Goal: Download file/media

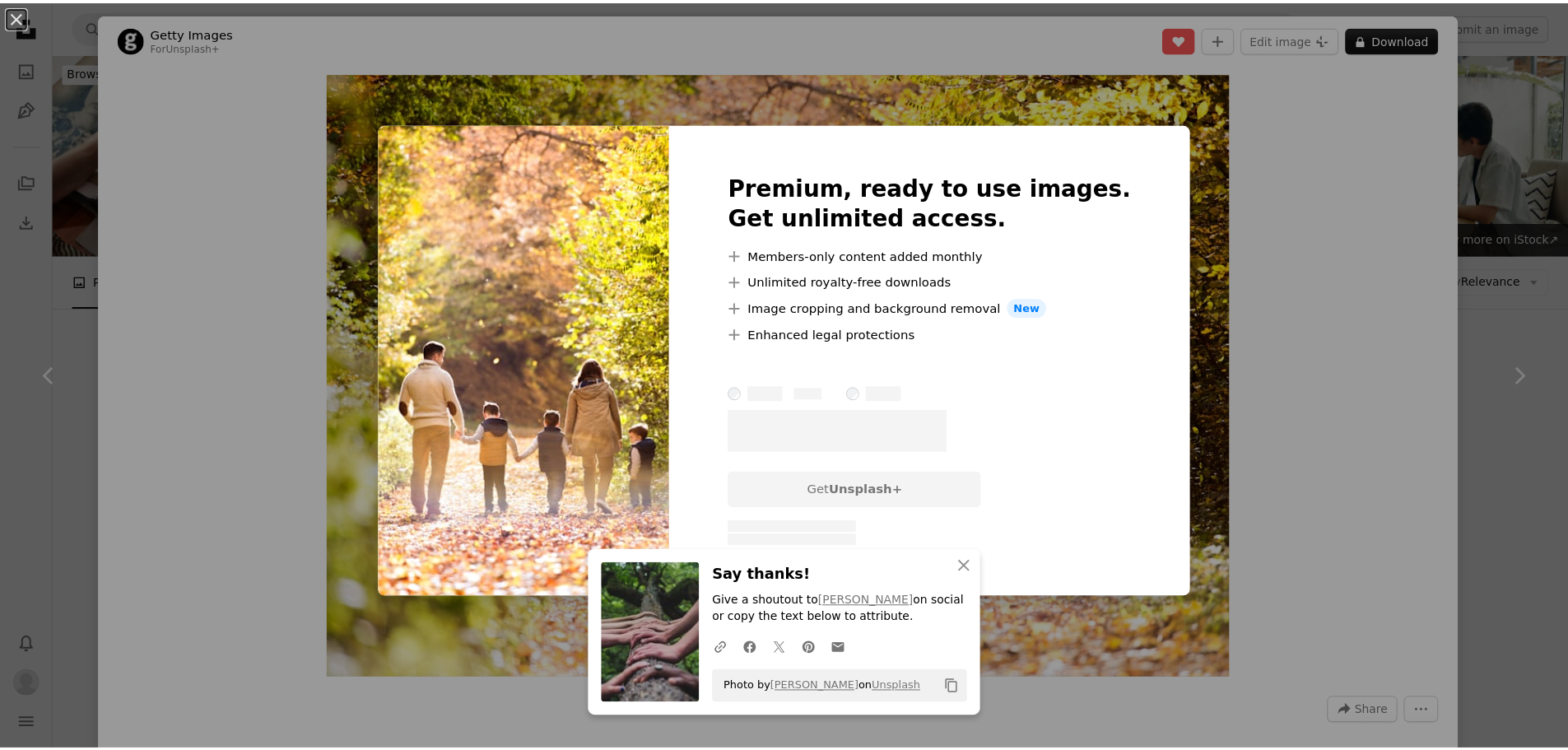
scroll to position [658, 0]
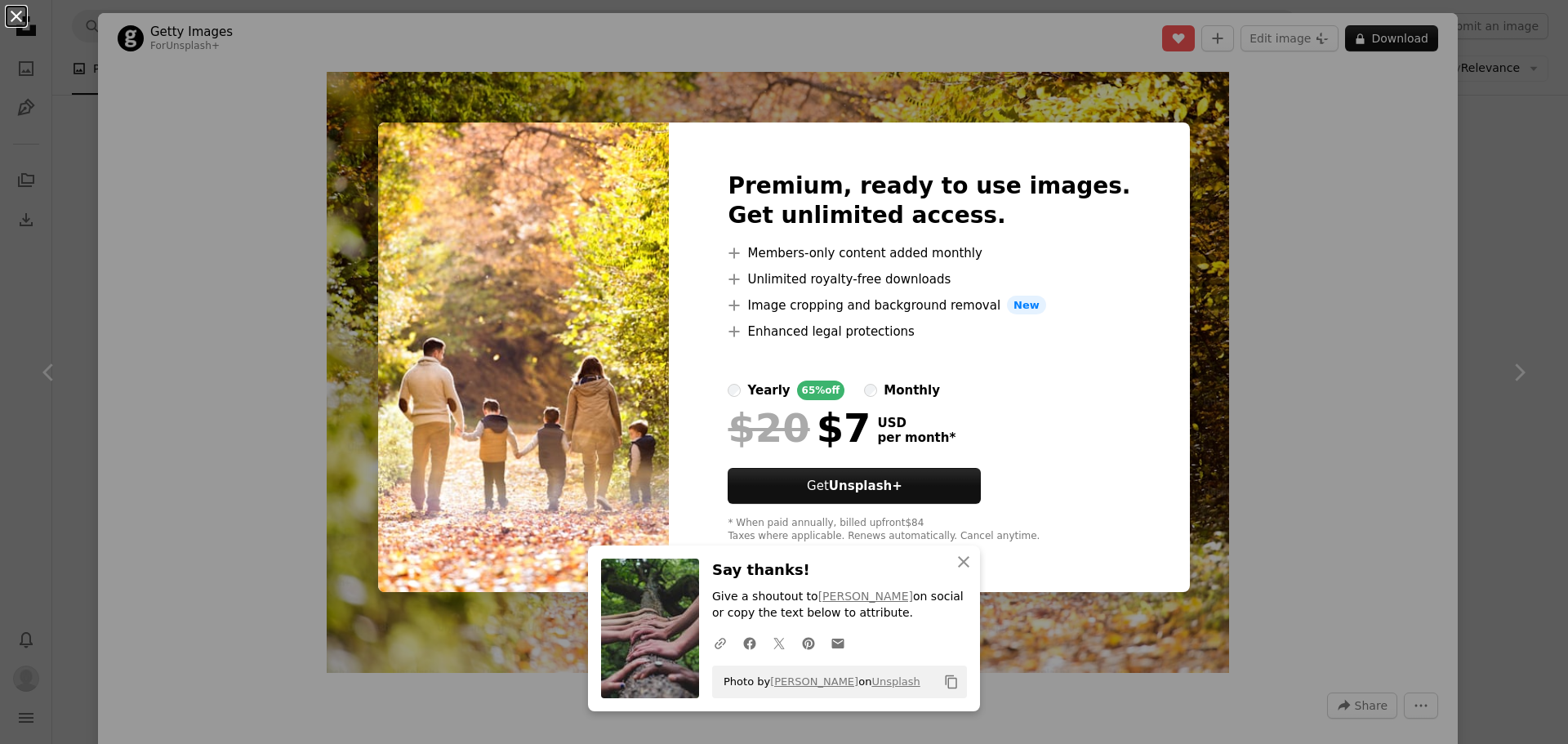
click at [21, 26] on button "An X shape" at bounding box center [15, 16] width 19 height 19
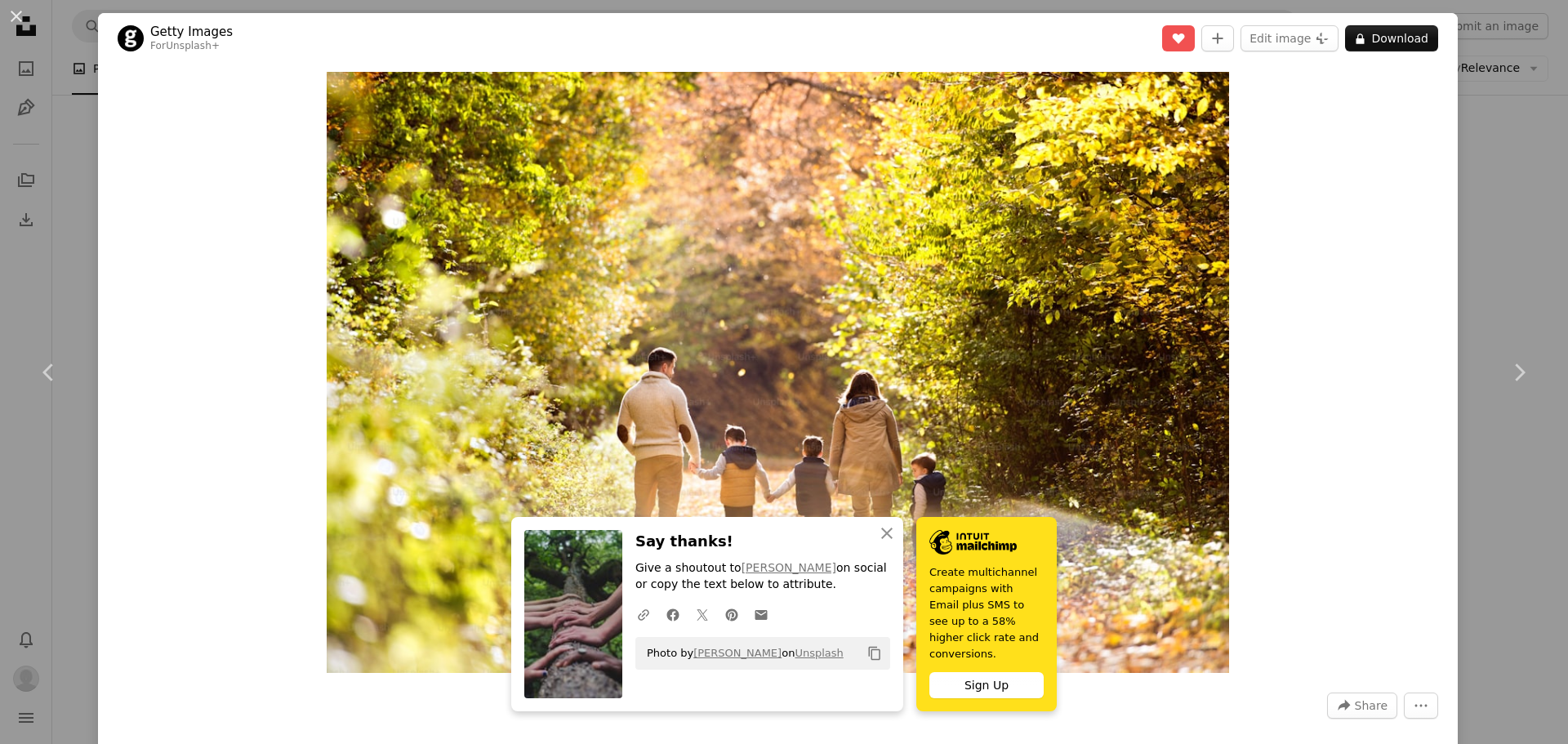
click at [15, 16] on button "An X shape" at bounding box center [15, 16] width 19 height 19
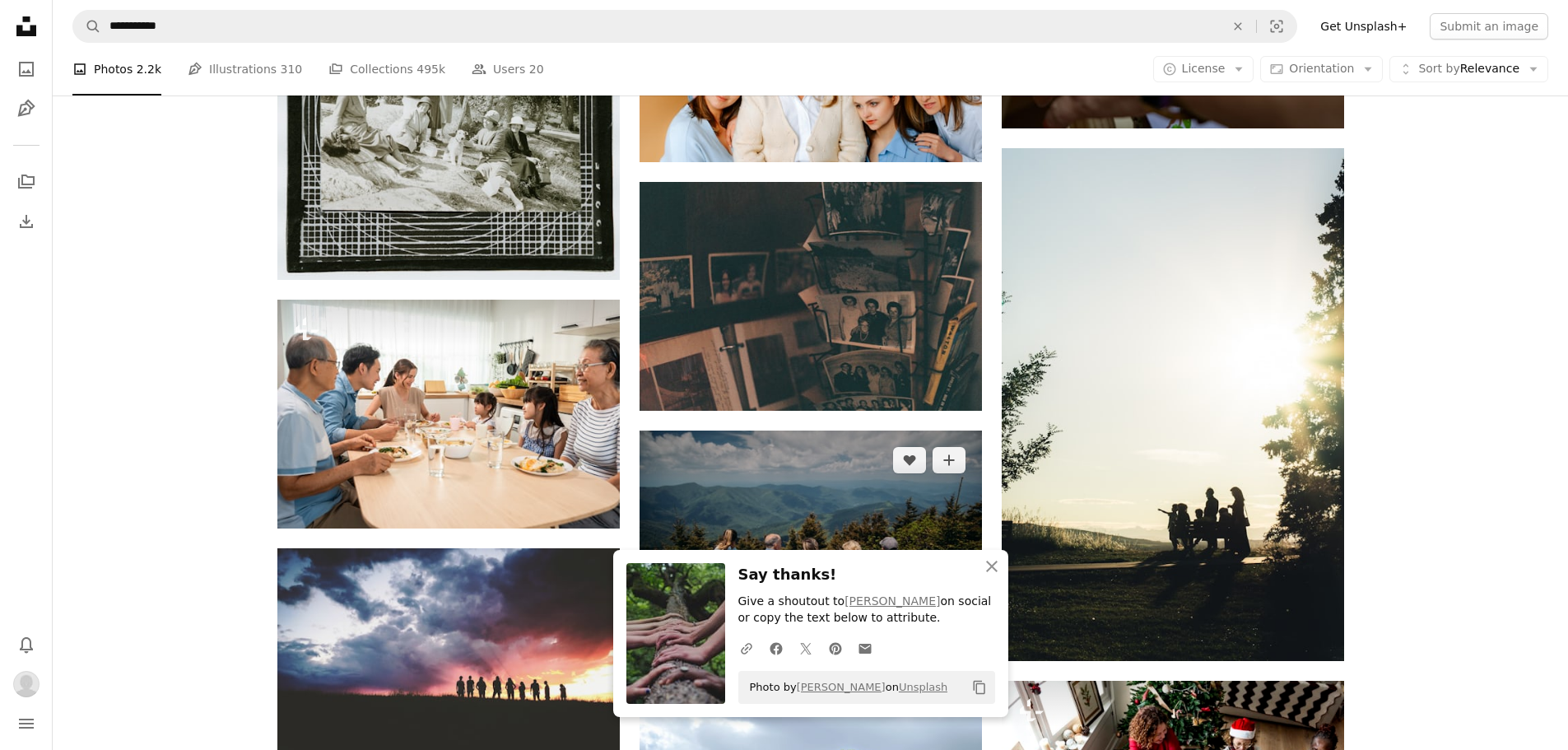
scroll to position [1564, 0]
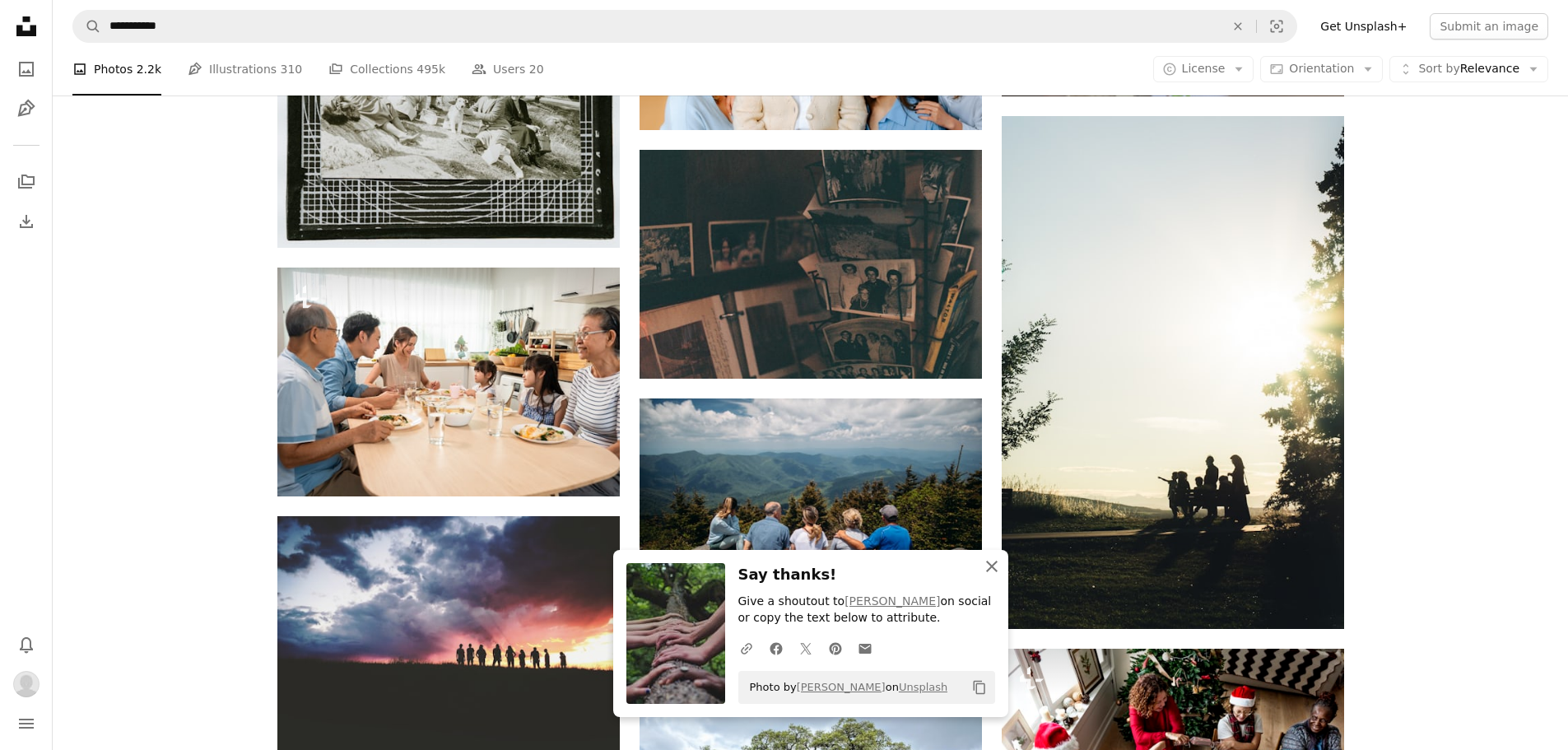
click at [992, 563] on icon "An X shape" at bounding box center [991, 565] width 19 height 19
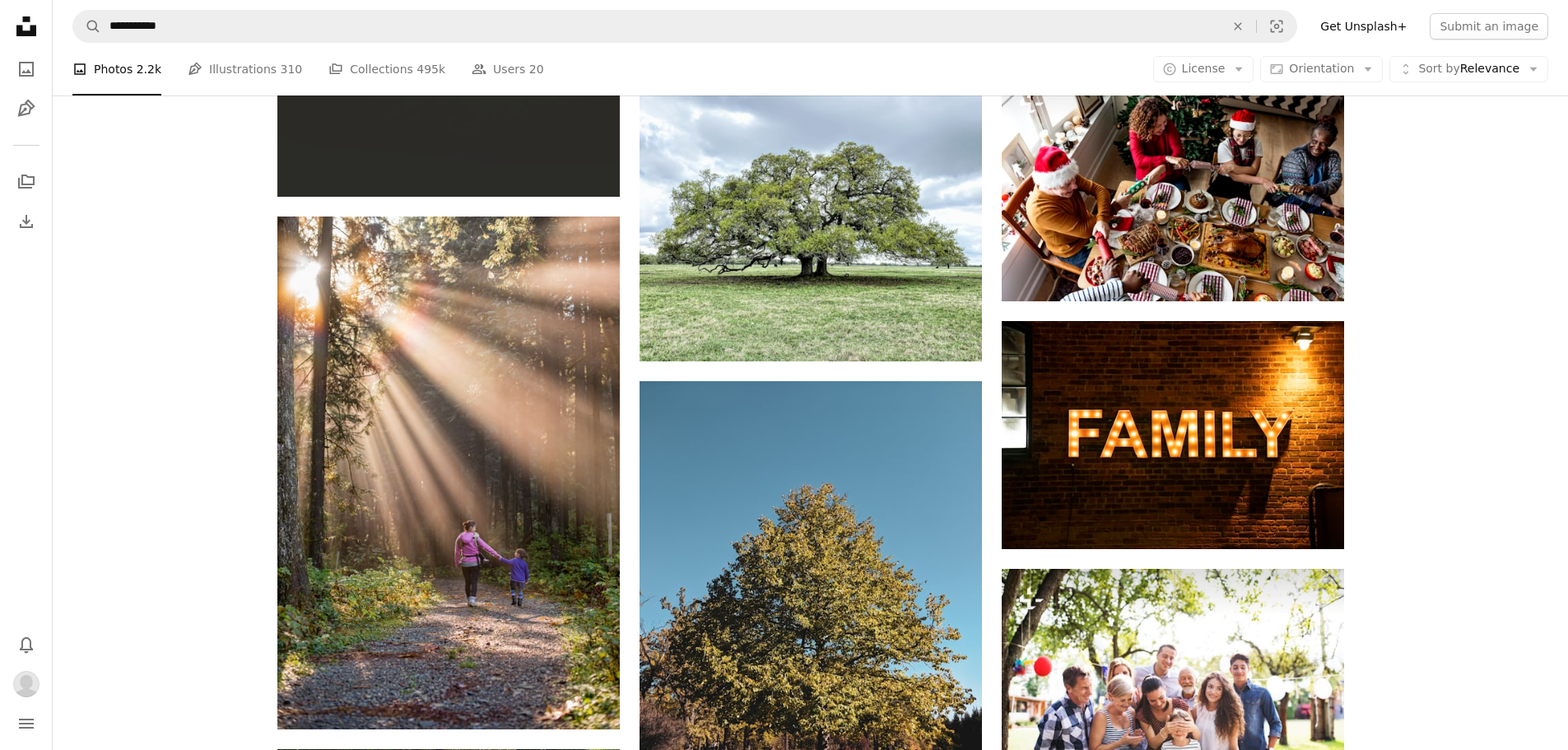
scroll to position [2222, 0]
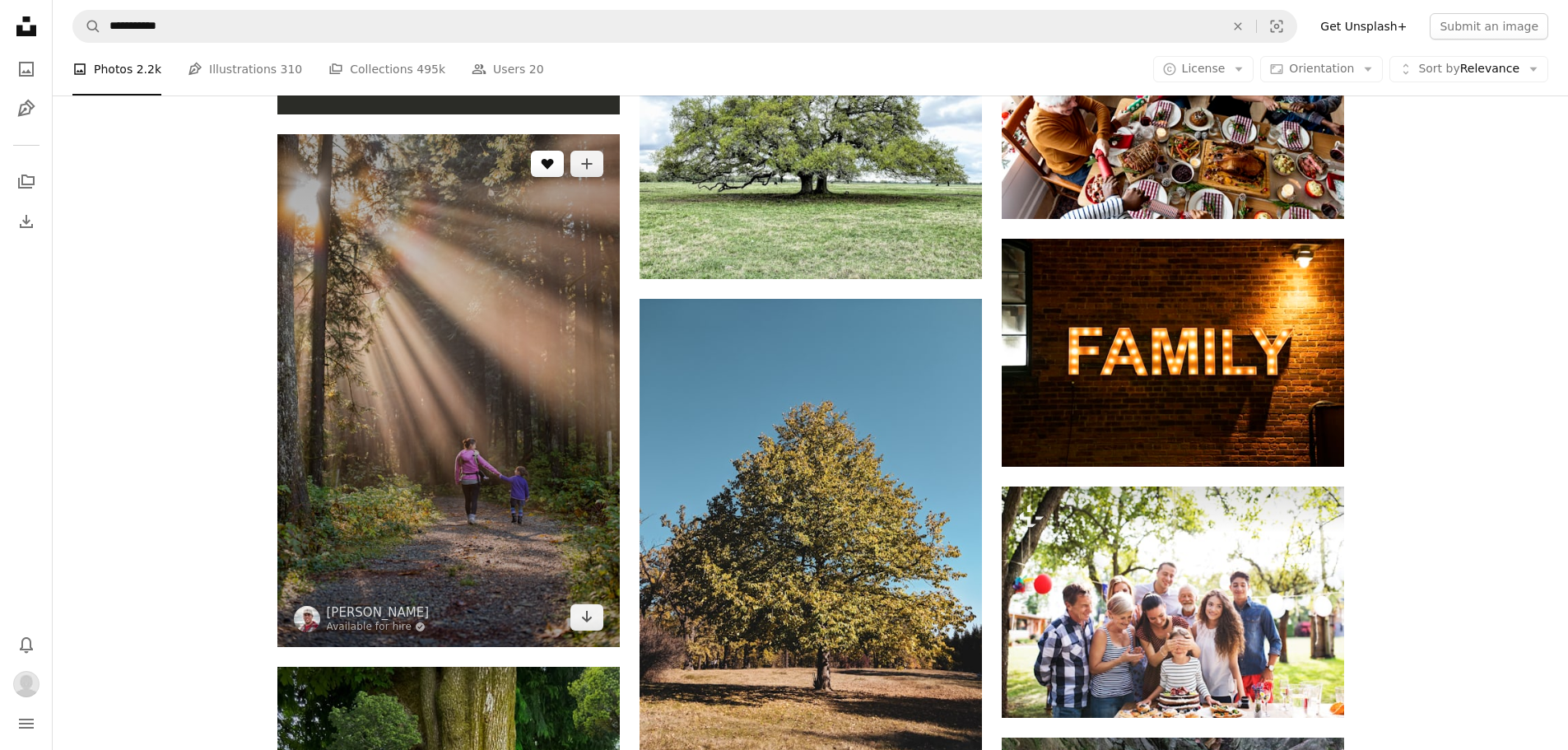
click at [548, 168] on icon "Like" at bounding box center [546, 165] width 12 height 11
click at [586, 620] on icon "Download" at bounding box center [586, 617] width 11 height 12
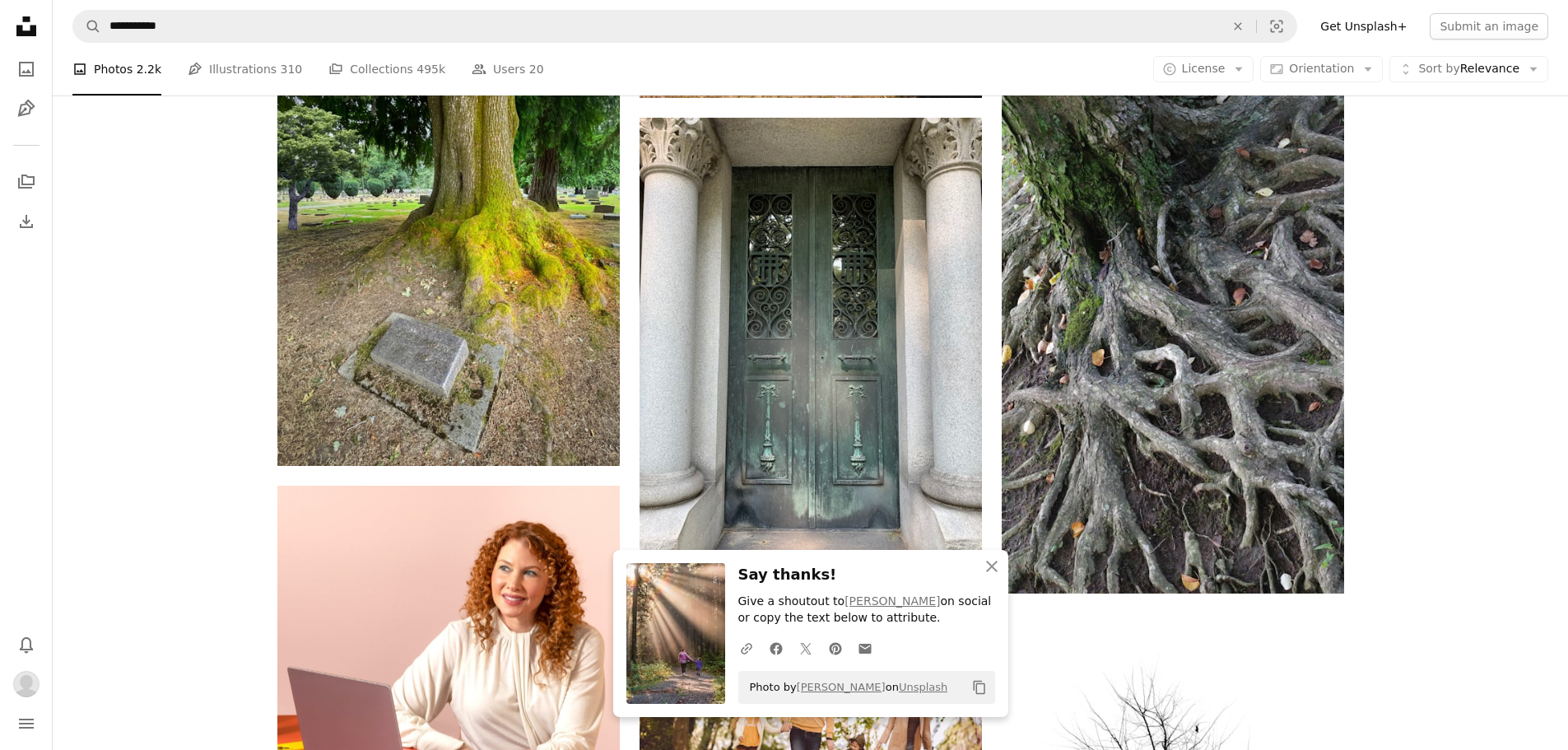
scroll to position [2881, 0]
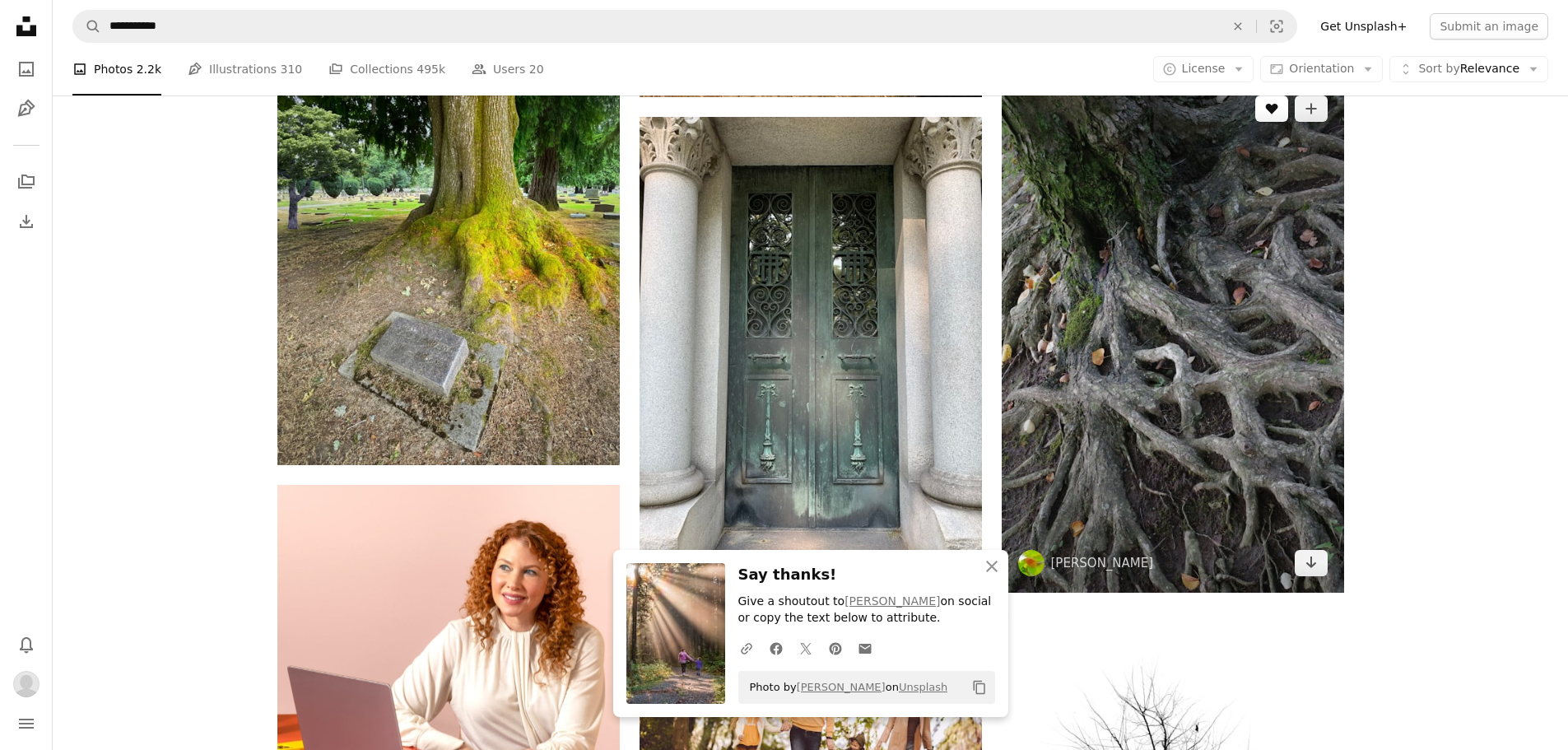
click at [1267, 114] on icon "A heart" at bounding box center [1271, 108] width 13 height 13
click at [1318, 566] on link "Arrow pointing down" at bounding box center [1312, 562] width 33 height 27
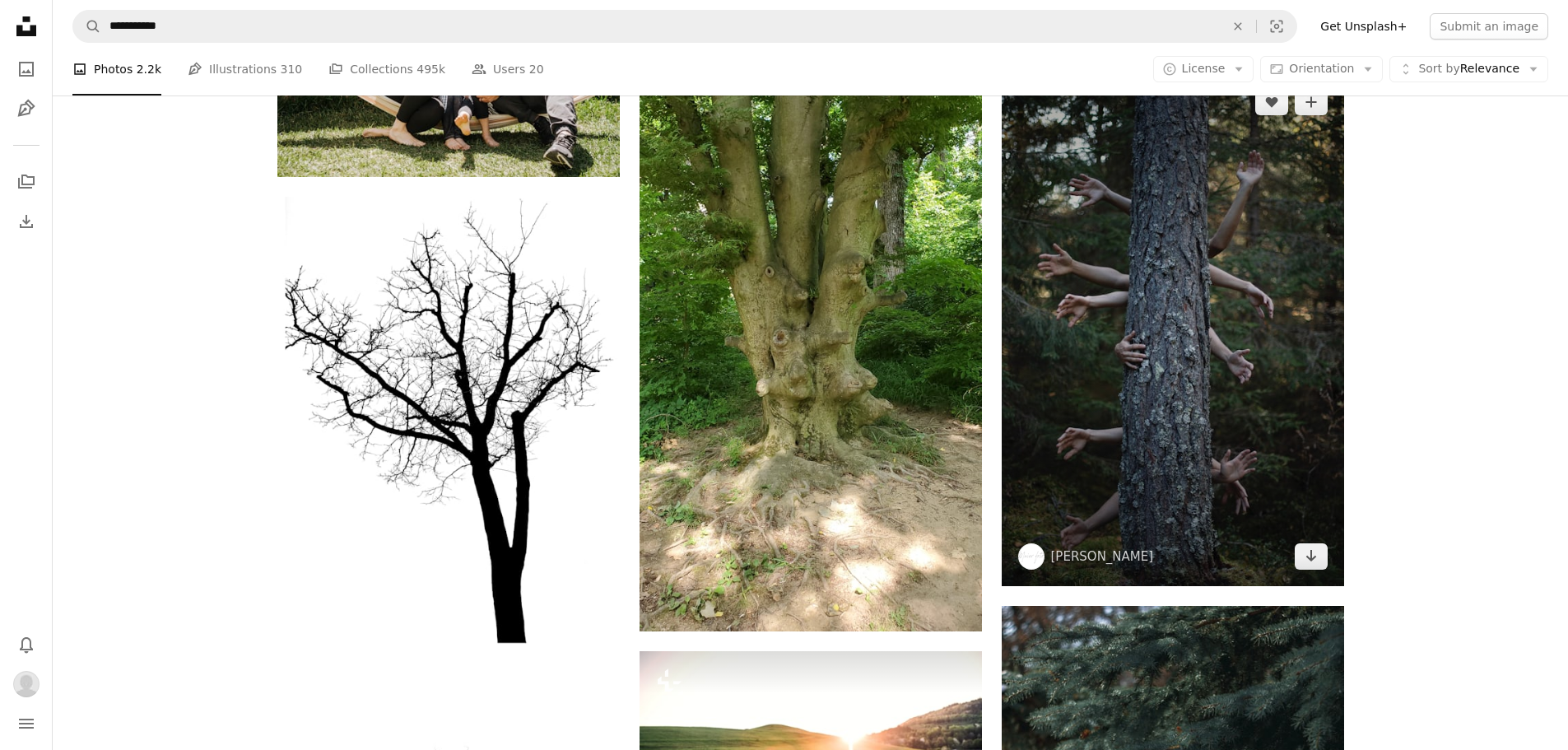
scroll to position [5021, 0]
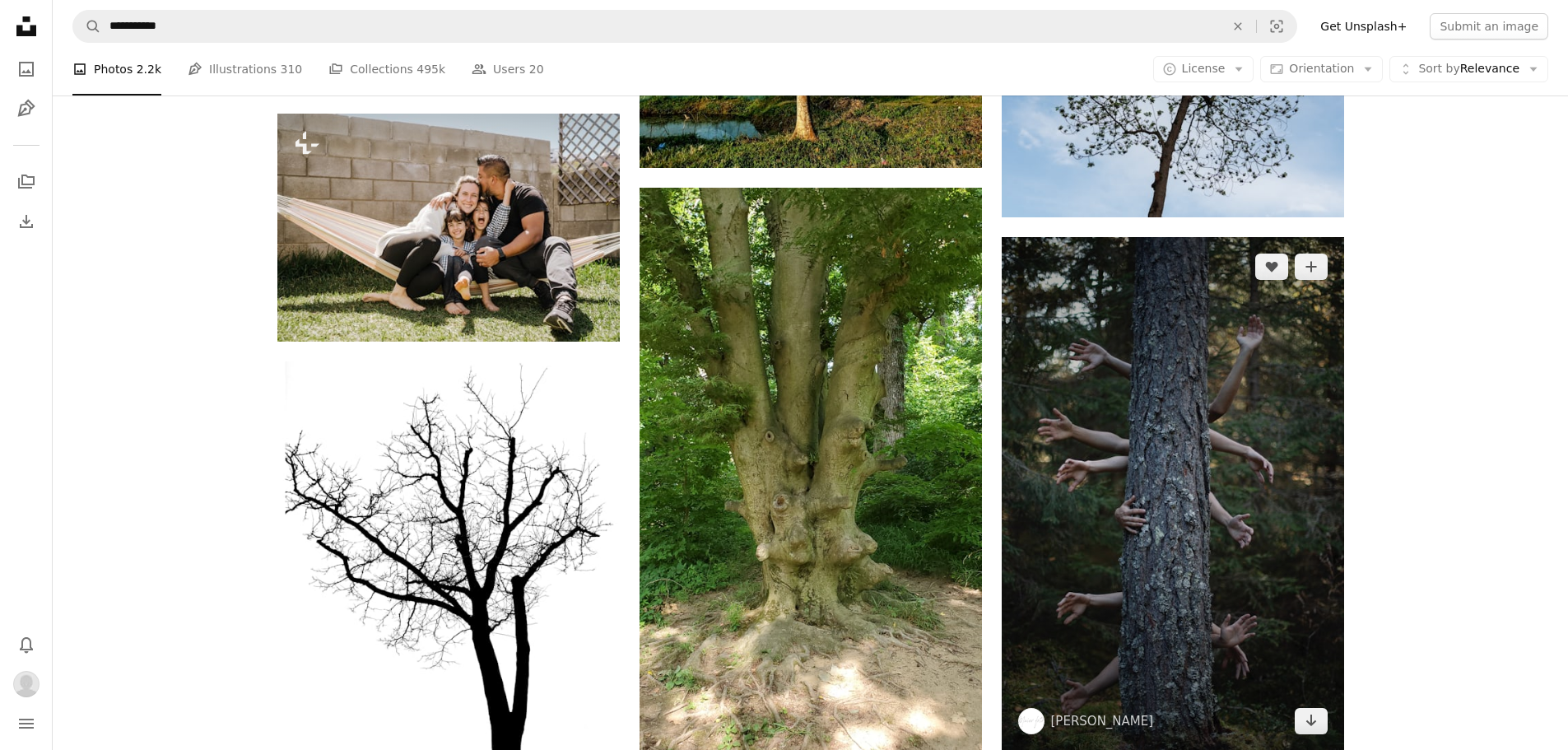
drag, startPoint x: 1269, startPoint y: 269, endPoint x: 1274, endPoint y: 279, distance: 11.2
click at [1269, 269] on icon "Like" at bounding box center [1270, 267] width 12 height 11
click at [1321, 724] on link "Arrow pointing down" at bounding box center [1312, 721] width 33 height 27
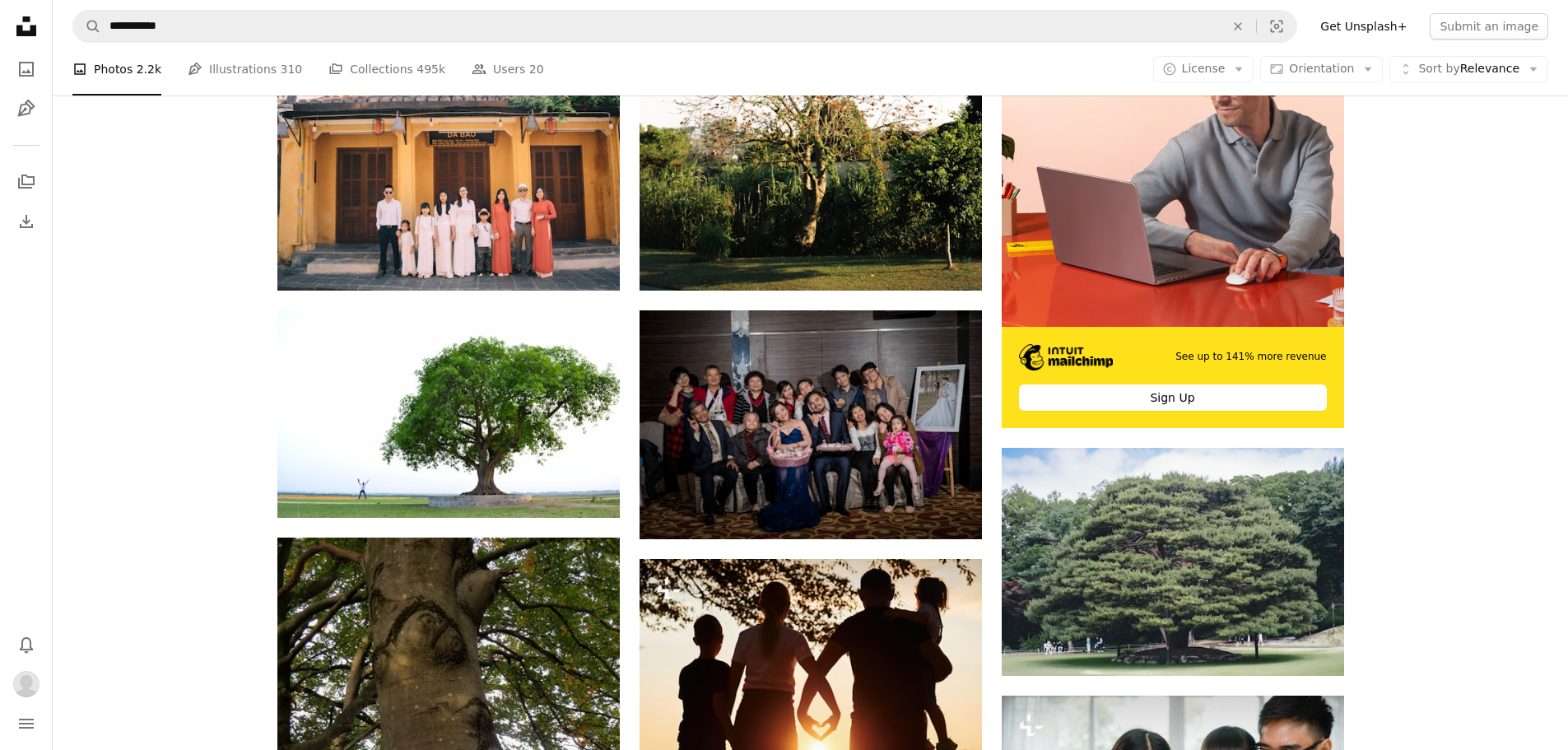
scroll to position [6338, 0]
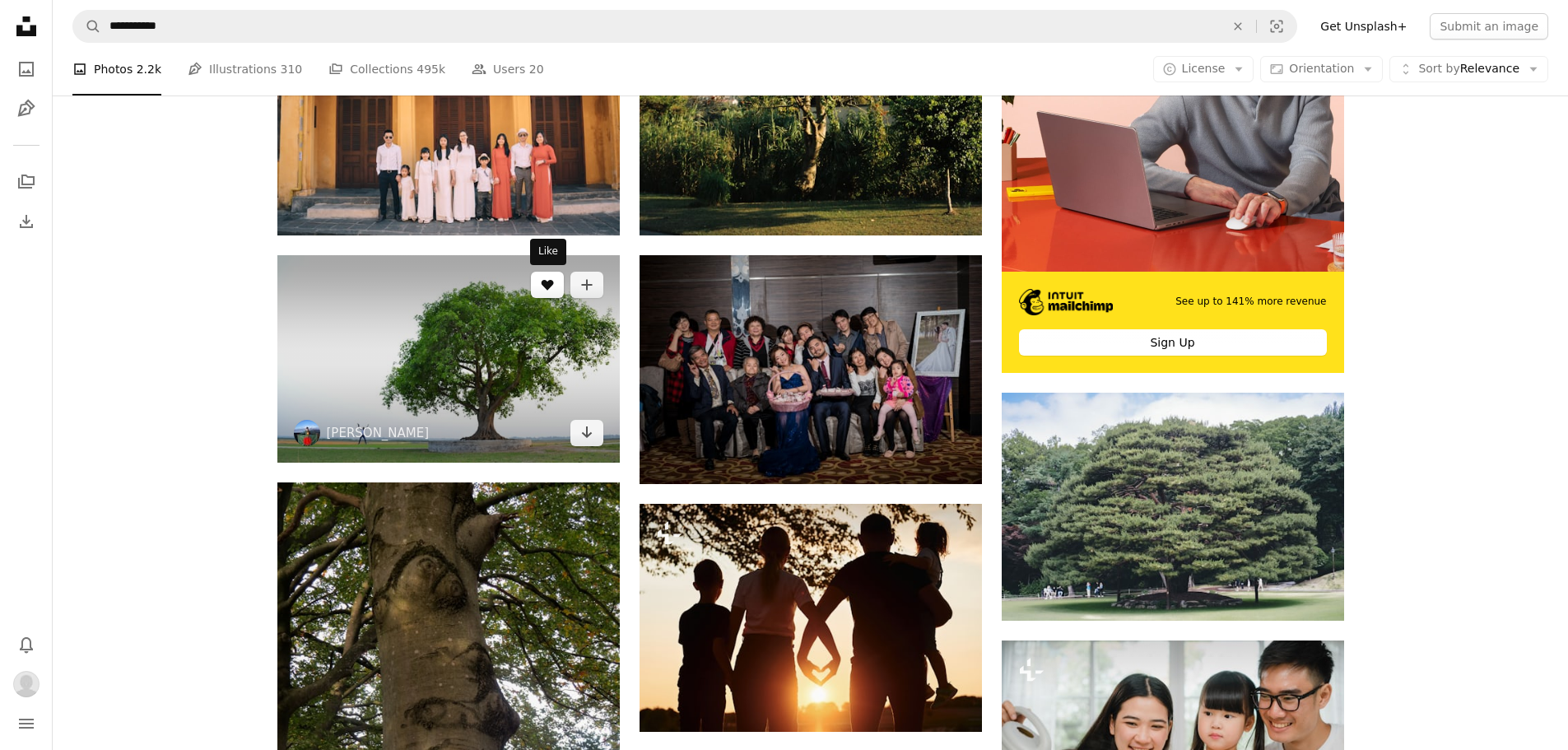
click at [546, 290] on icon "A heart" at bounding box center [547, 285] width 13 height 13
click at [580, 437] on icon "Arrow pointing down" at bounding box center [586, 431] width 13 height 19
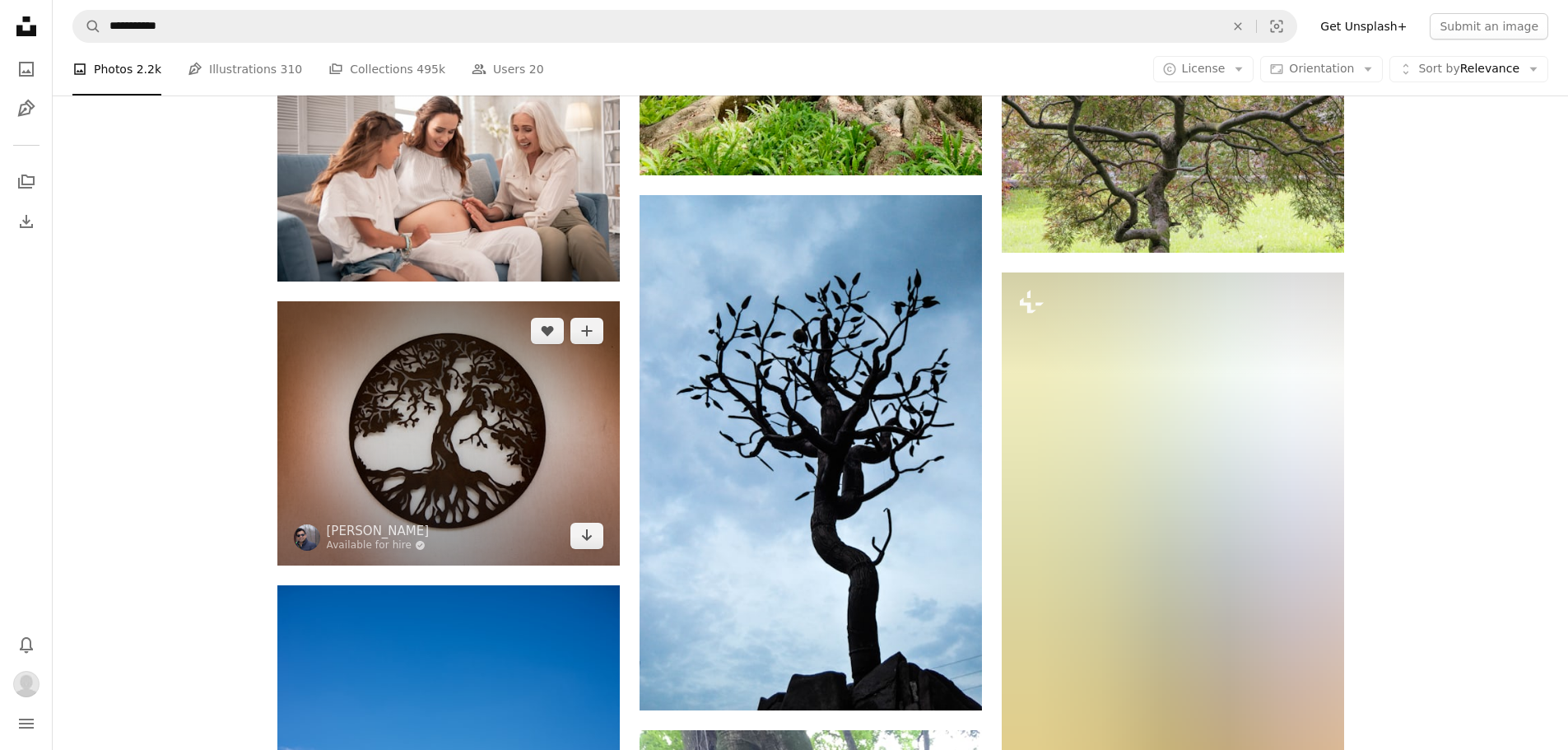
scroll to position [16710, 0]
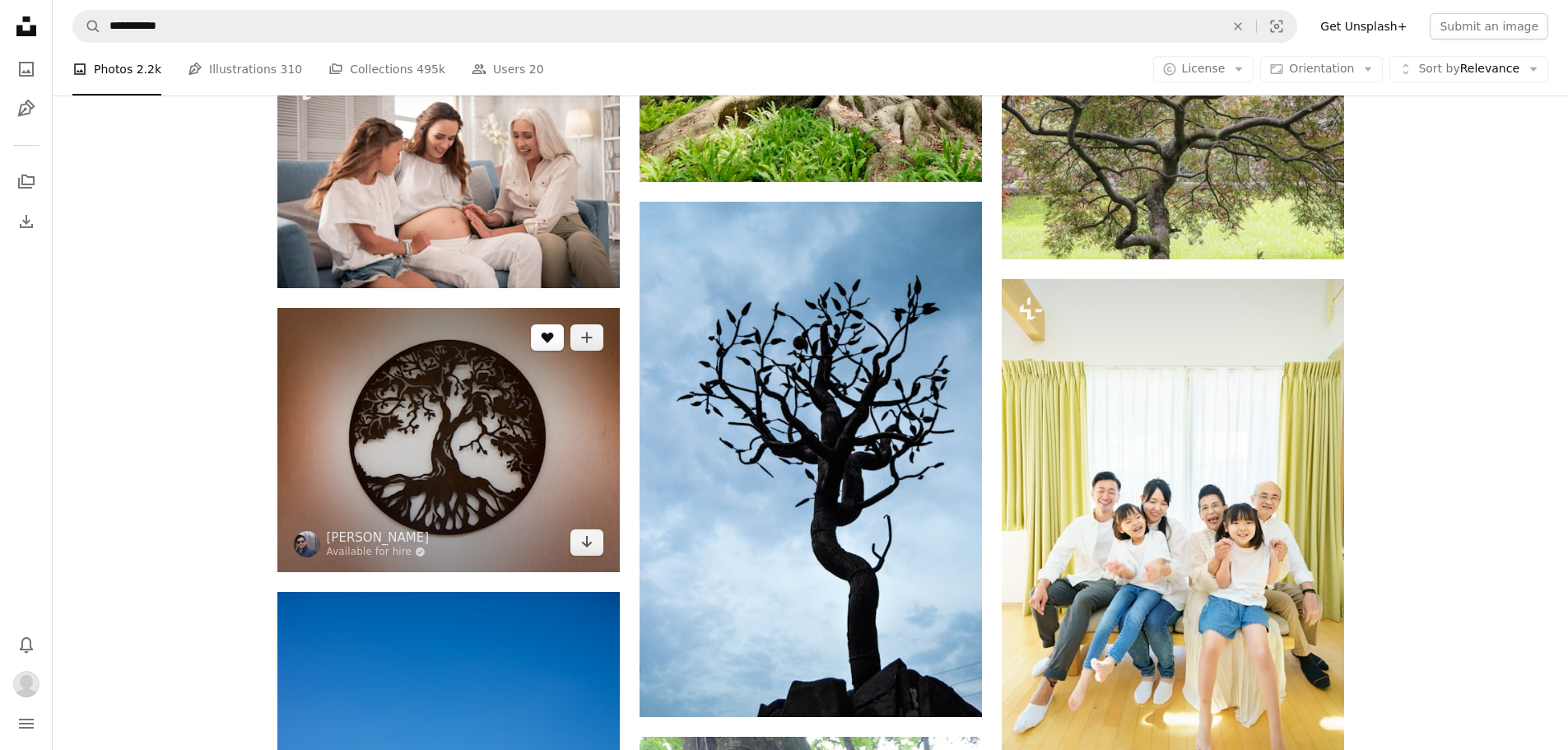
drag, startPoint x: 541, startPoint y: 337, endPoint x: 539, endPoint y: 399, distance: 62.0
click at [541, 336] on icon "A heart" at bounding box center [547, 337] width 13 height 13
click at [587, 551] on icon "Arrow pointing down" at bounding box center [586, 541] width 13 height 19
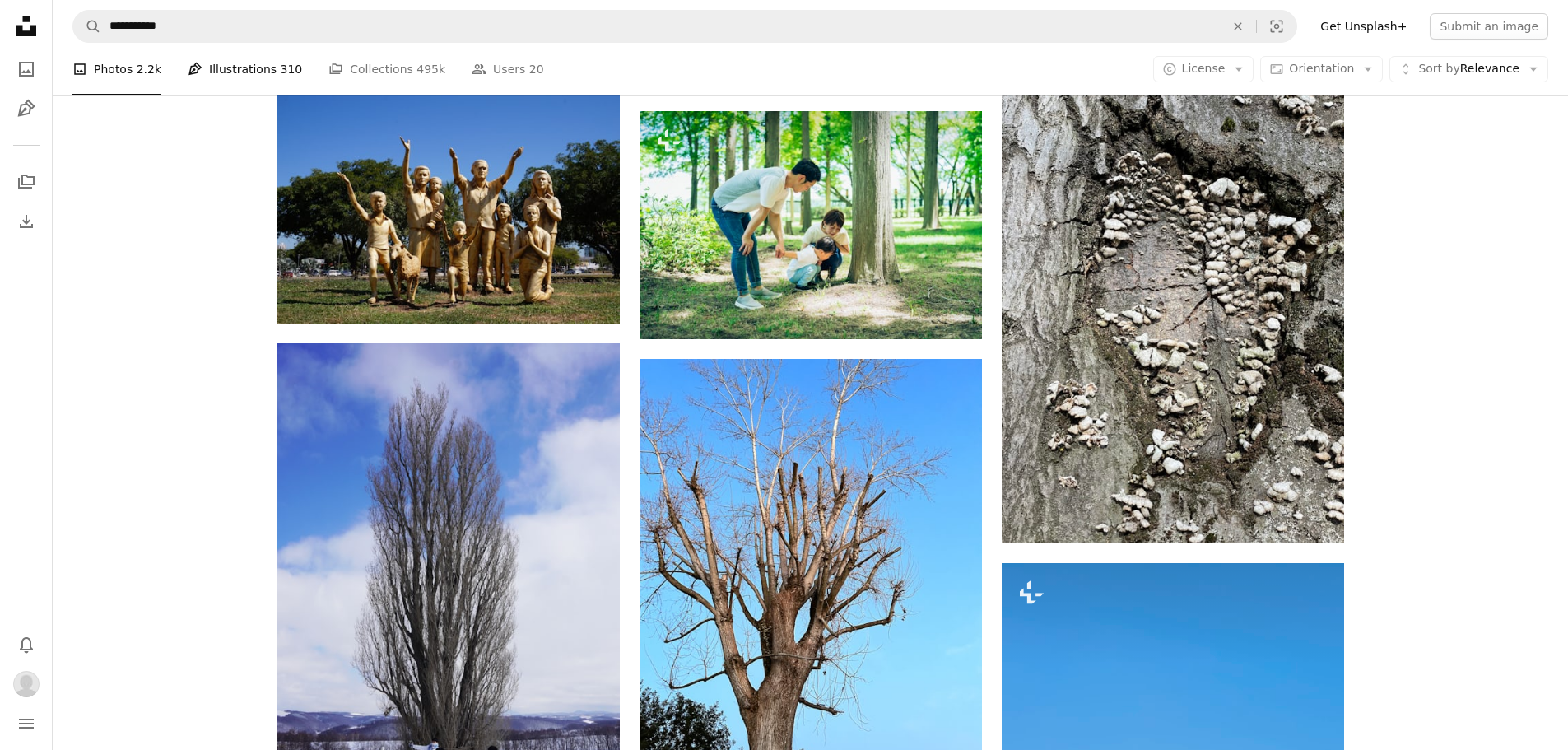
scroll to position [35312, 0]
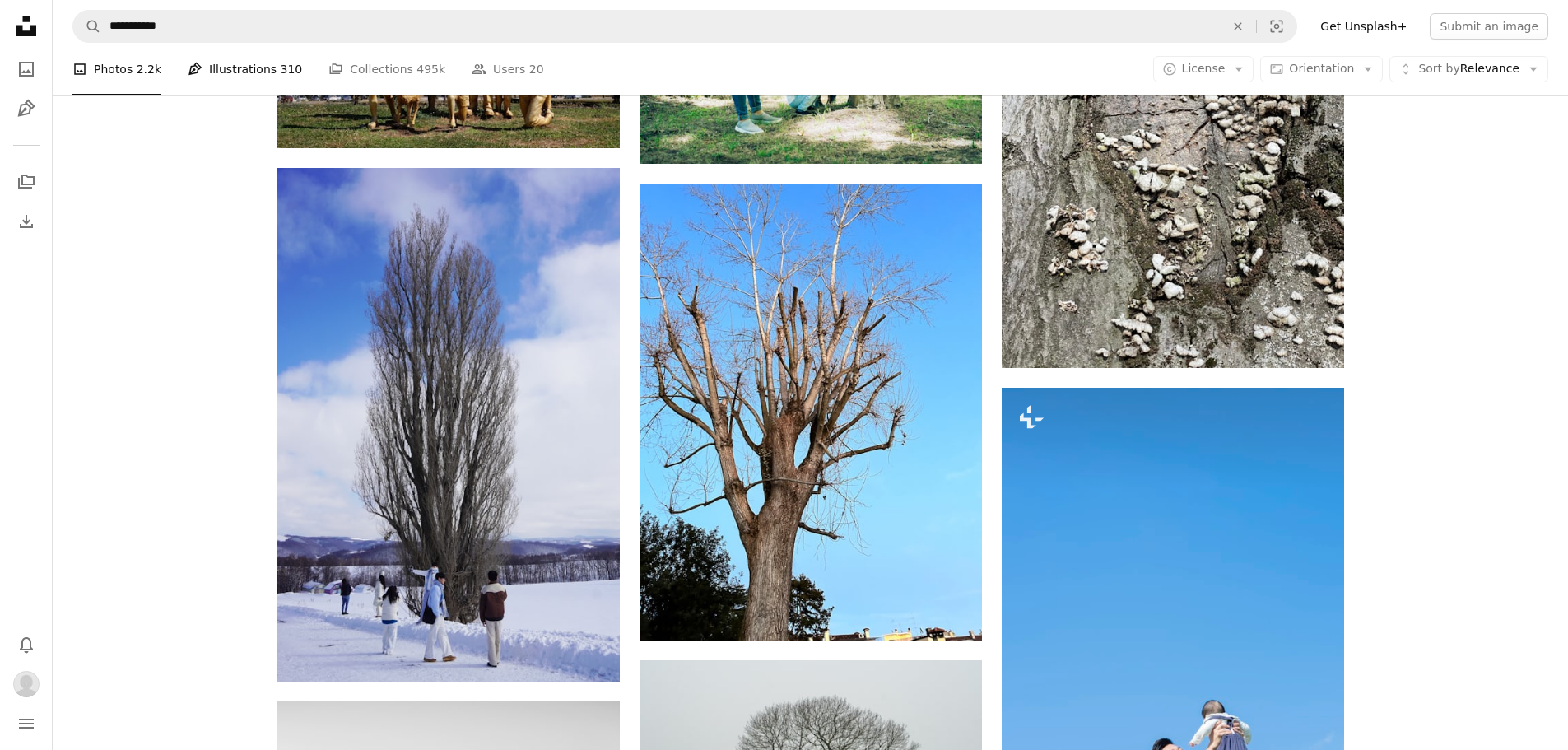
click at [240, 73] on link "Pen Tool Illustrations 310" at bounding box center [244, 69] width 114 height 52
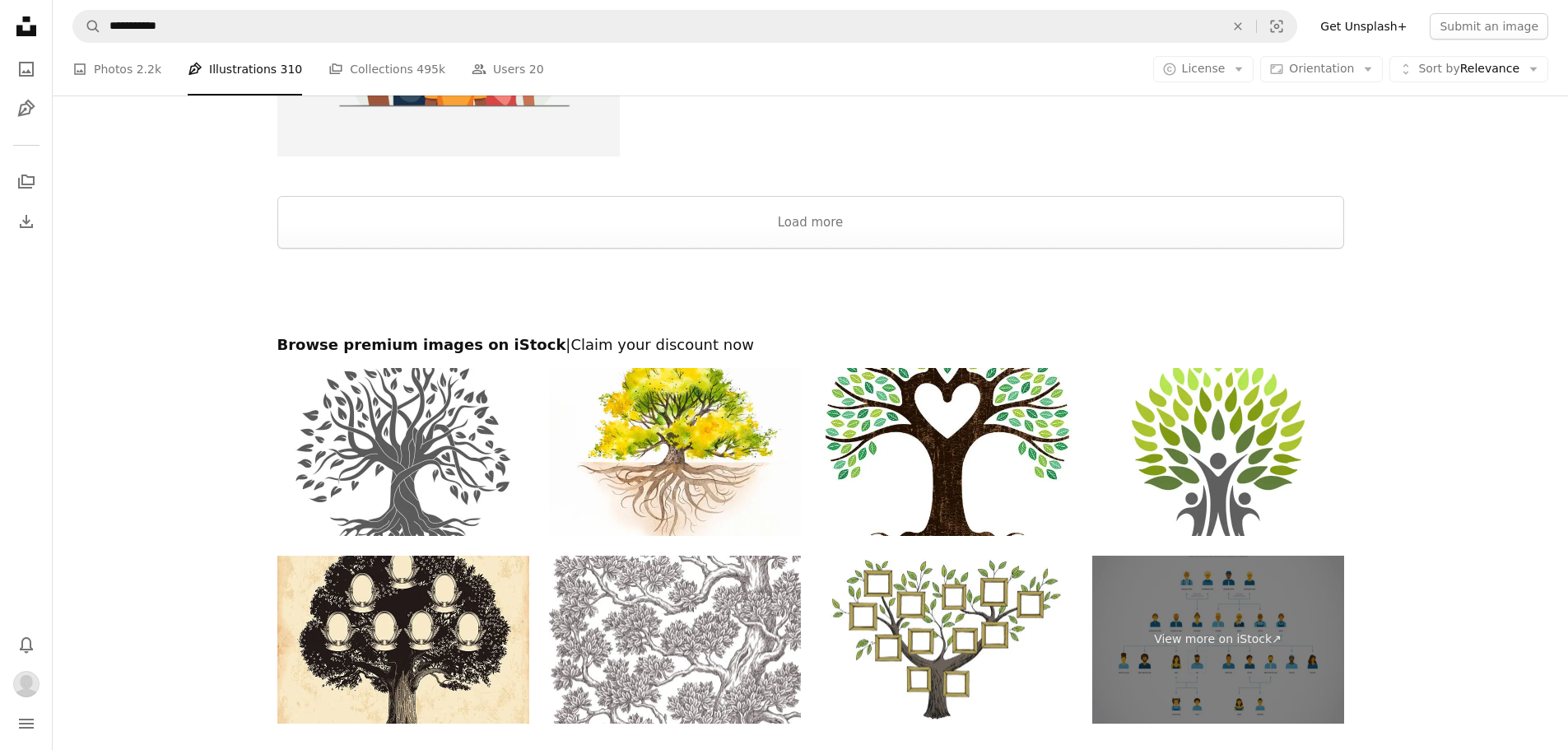
scroll to position [2963, 0]
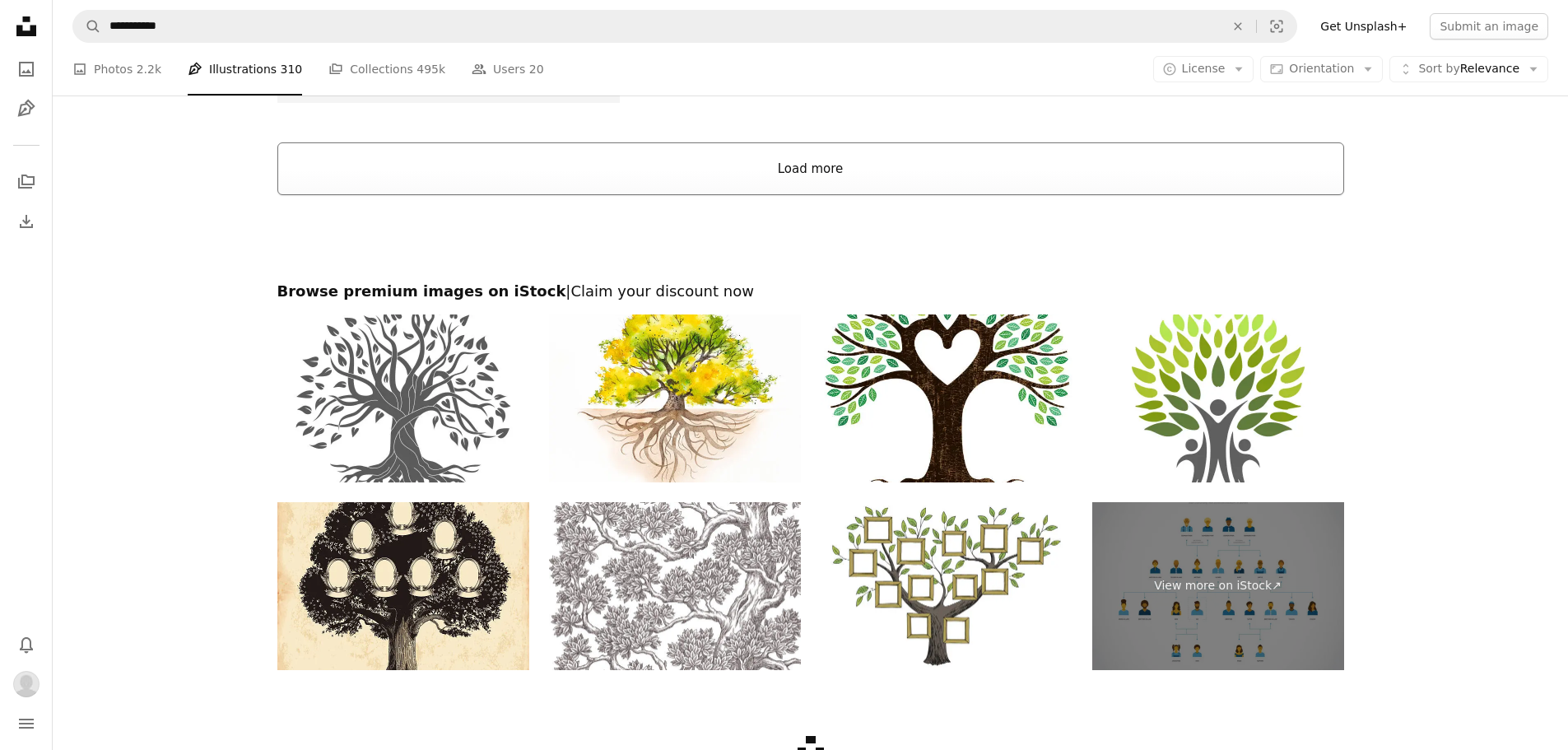
click at [868, 177] on button "Load more" at bounding box center [811, 168] width 1067 height 52
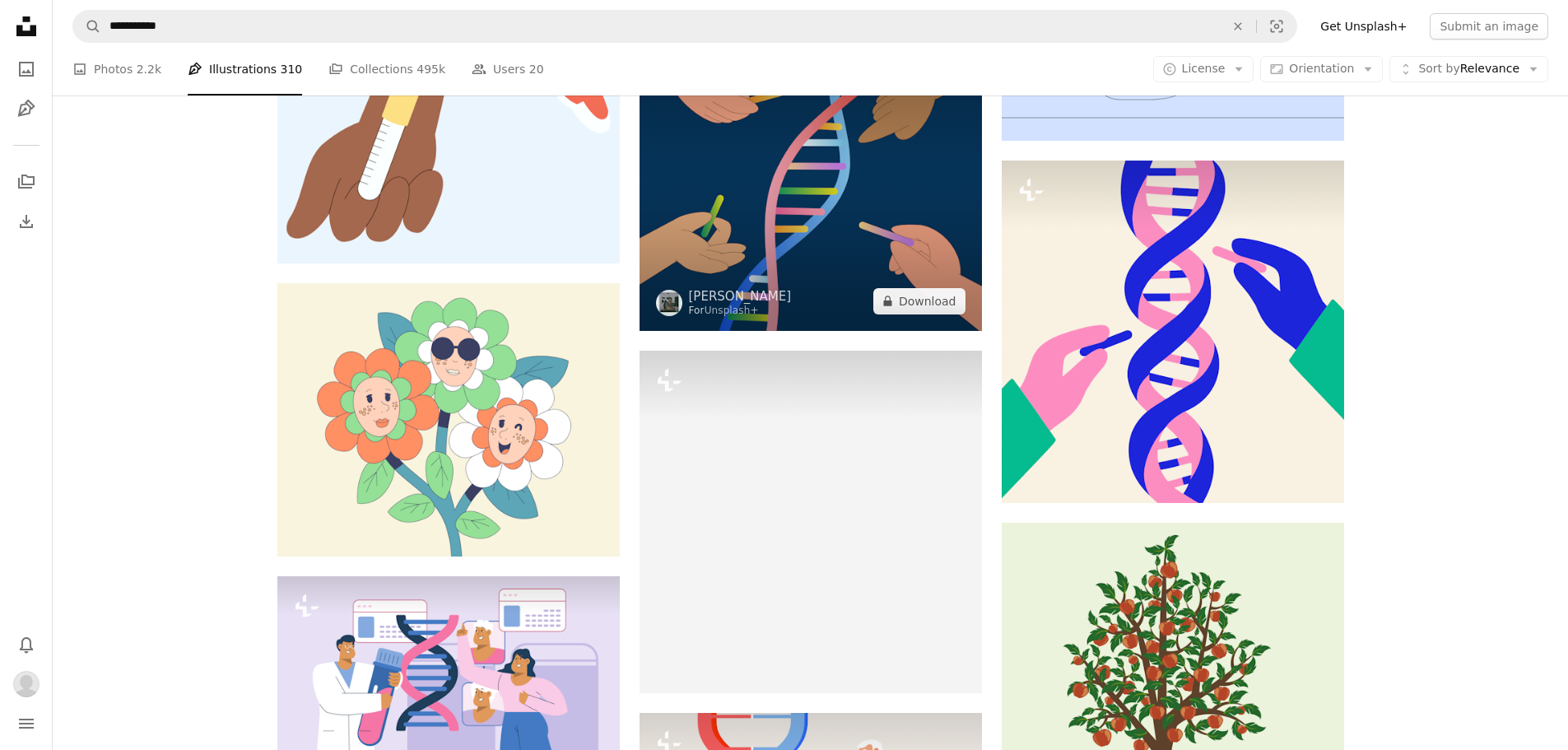
scroll to position [13006, 0]
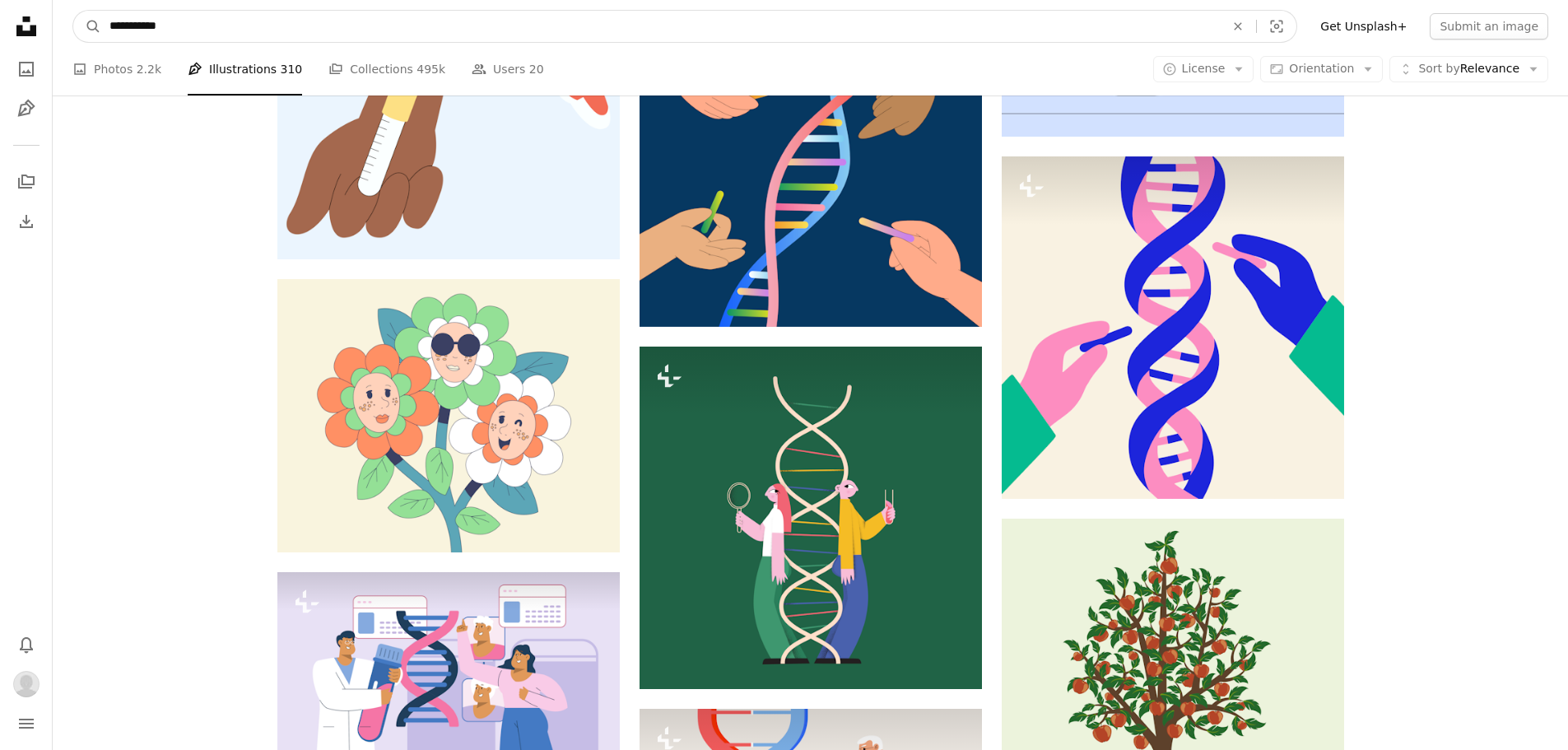
drag, startPoint x: 193, startPoint y: 21, endPoint x: 57, endPoint y: 19, distance: 136.0
click at [57, 19] on nav "**********" at bounding box center [810, 26] width 1516 height 52
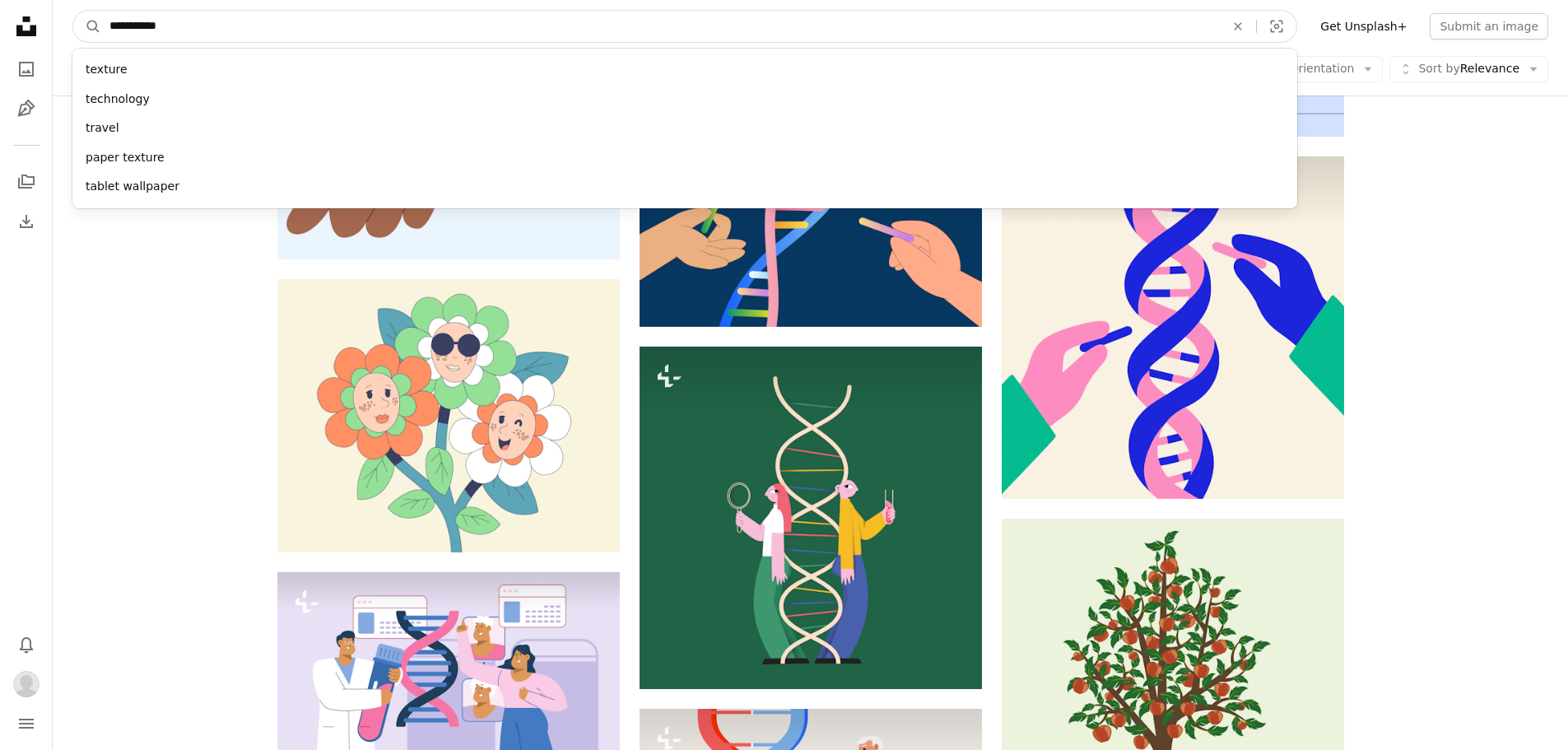
type input "**********"
click button "A magnifying glass" at bounding box center [87, 27] width 28 height 31
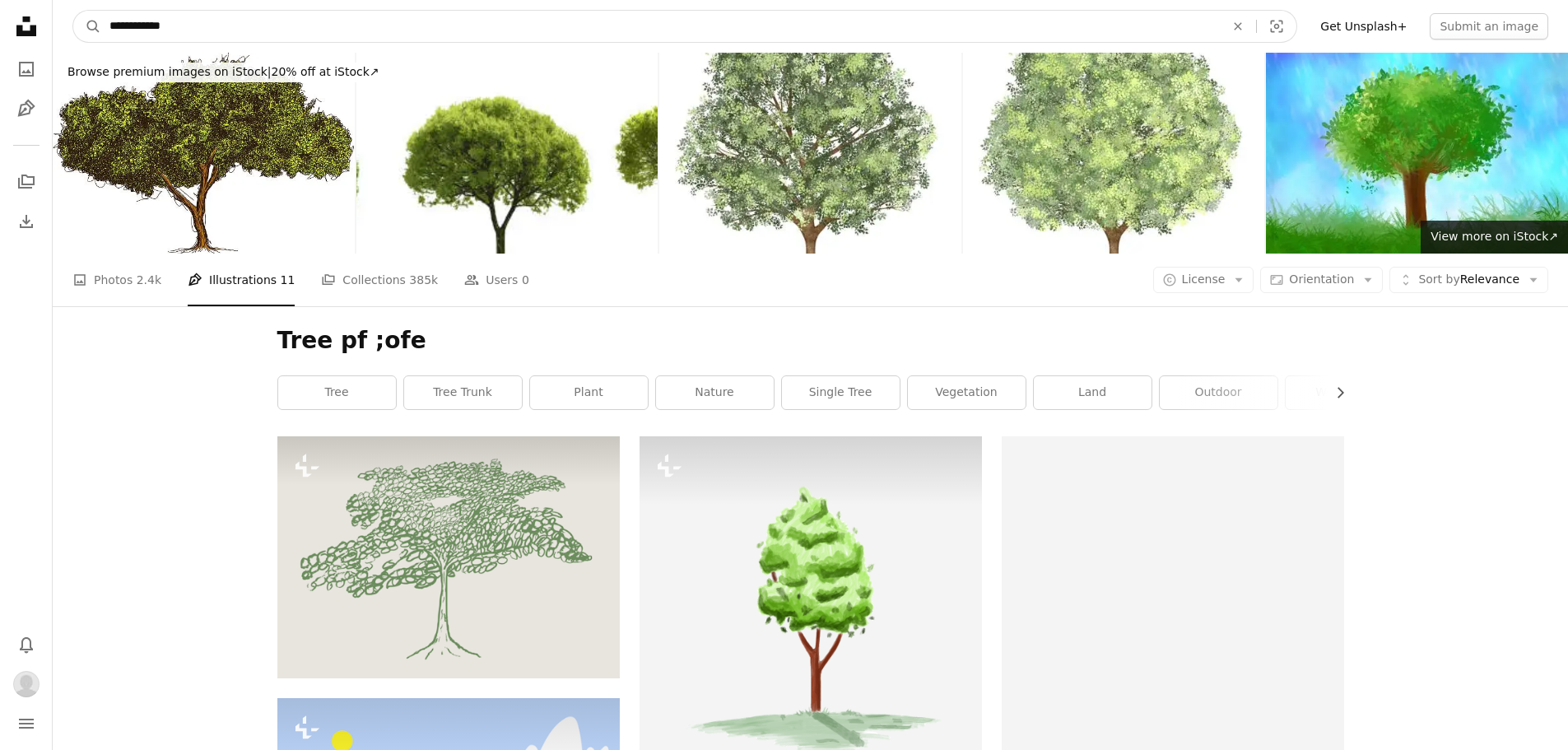
drag, startPoint x: 158, startPoint y: 22, endPoint x: 131, endPoint y: 27, distance: 27.5
click at [131, 27] on input "**********" at bounding box center [660, 27] width 1119 height 31
type input "**********"
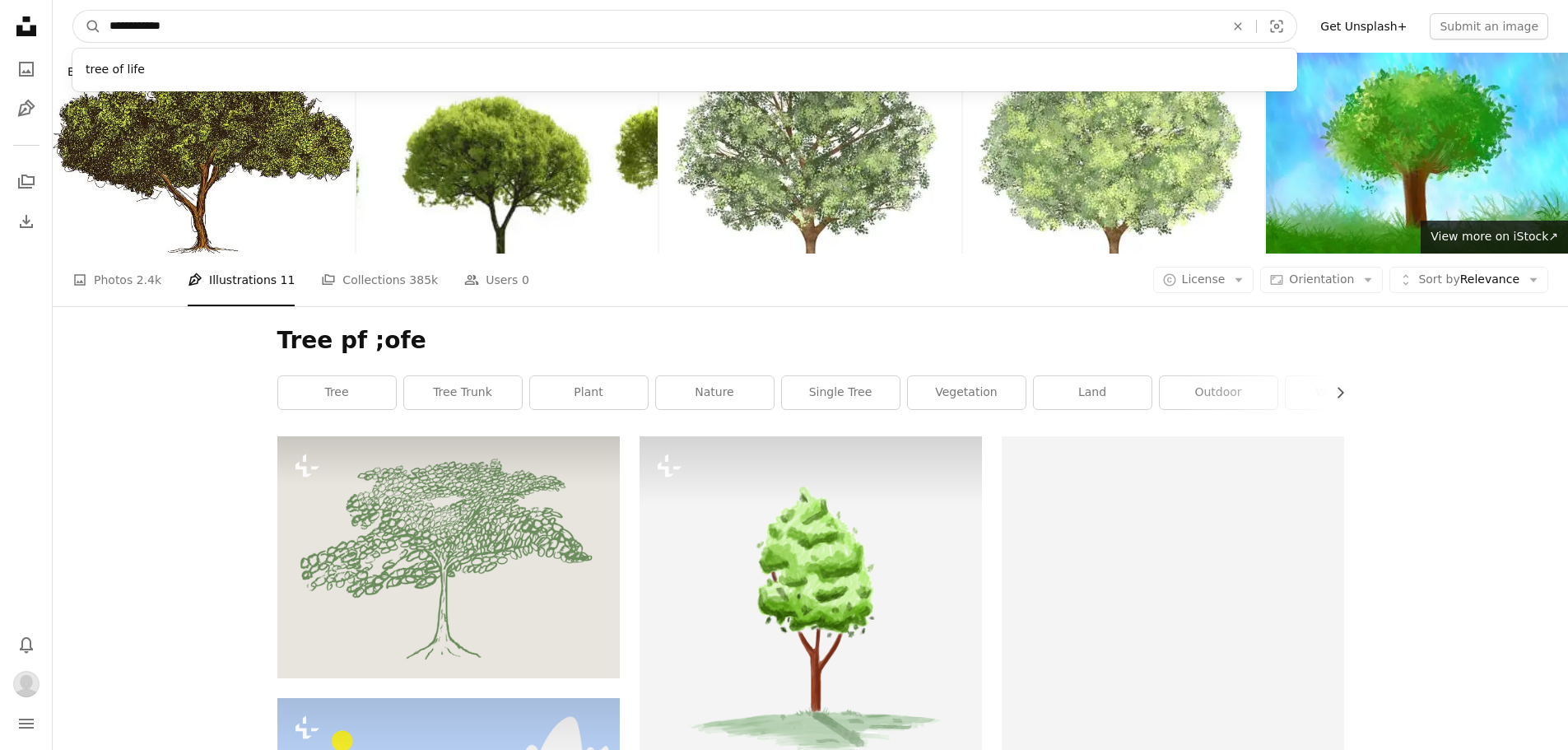
click button "A magnifying glass" at bounding box center [87, 27] width 28 height 31
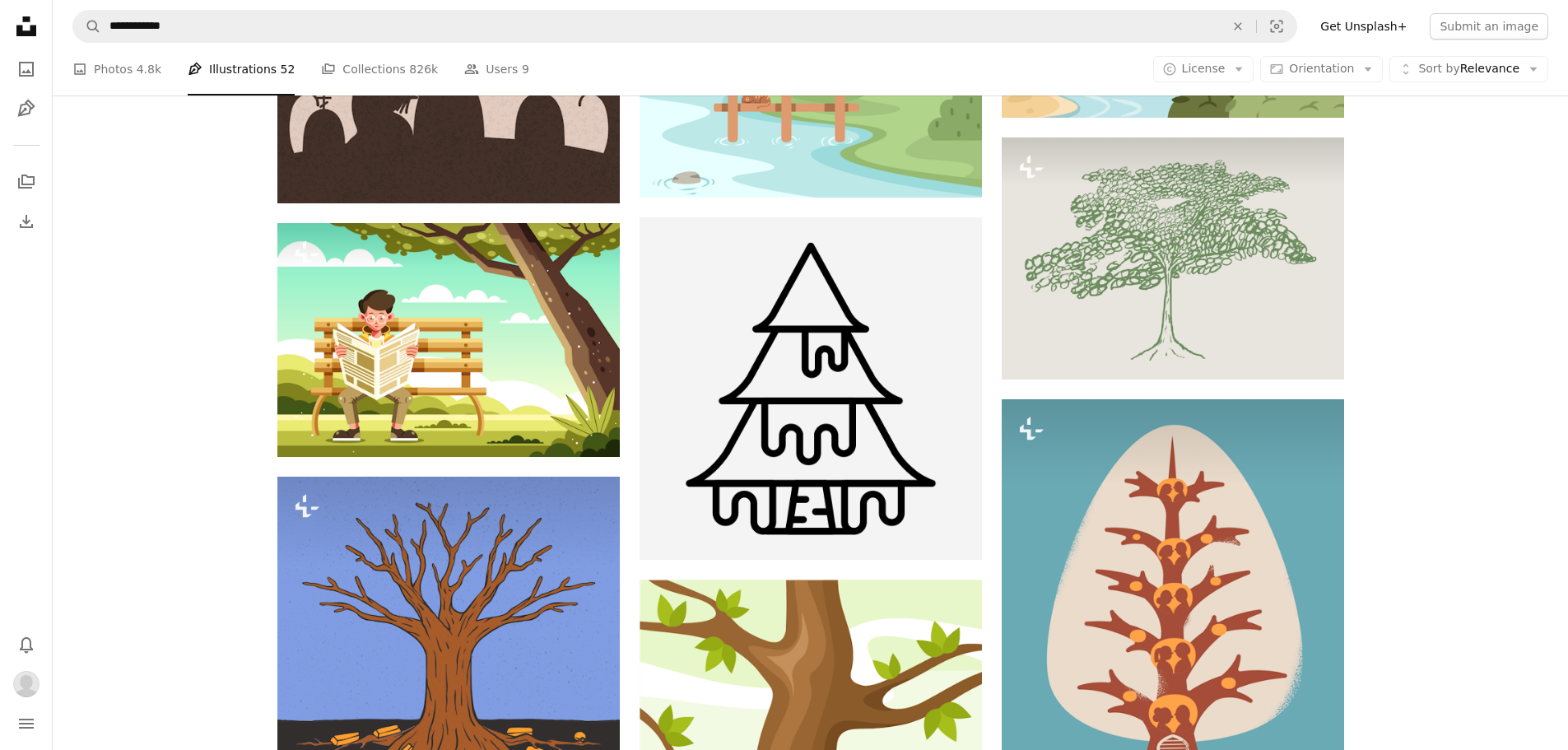
scroll to position [8313, 0]
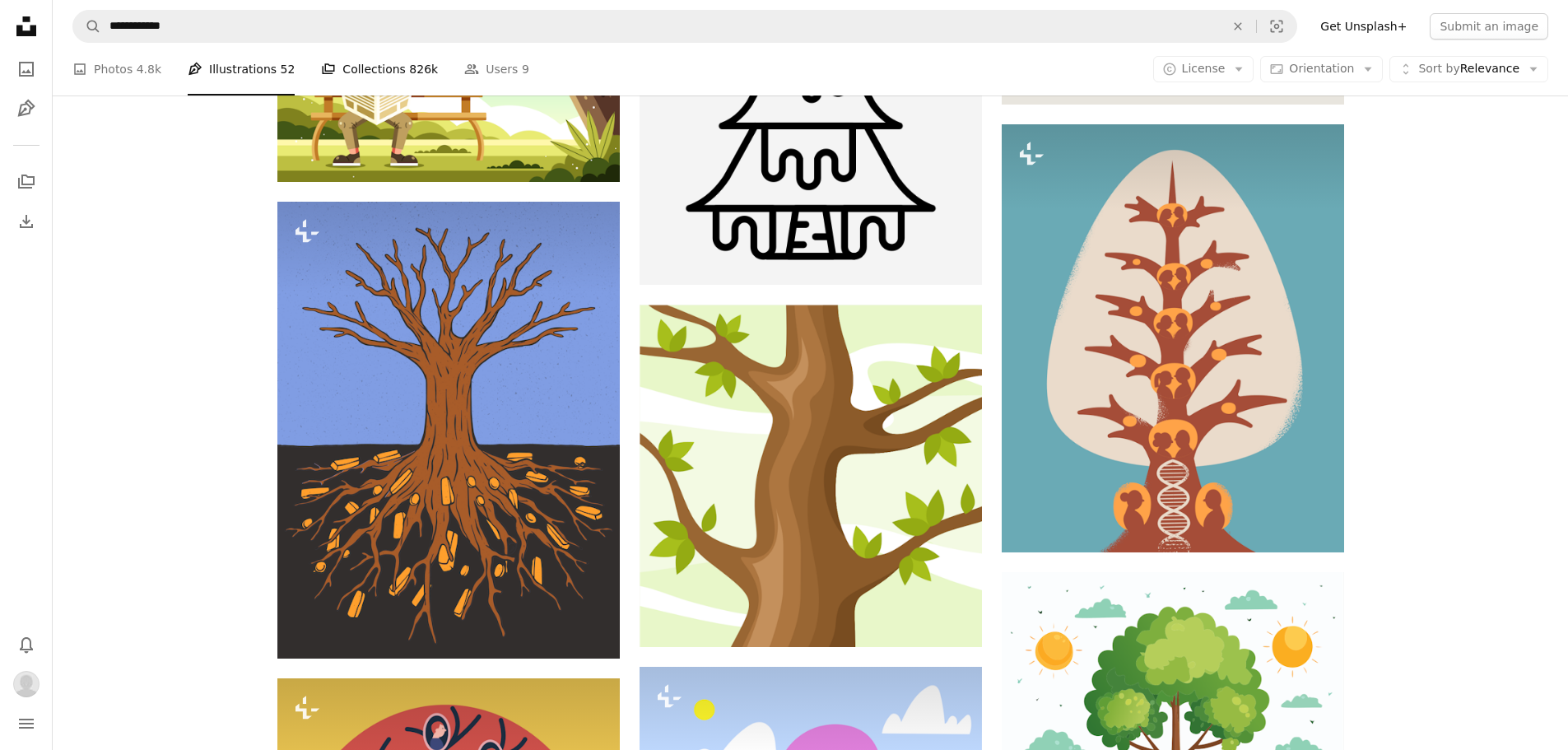
click at [378, 77] on link "A stack of folders Collections 826k" at bounding box center [379, 69] width 117 height 52
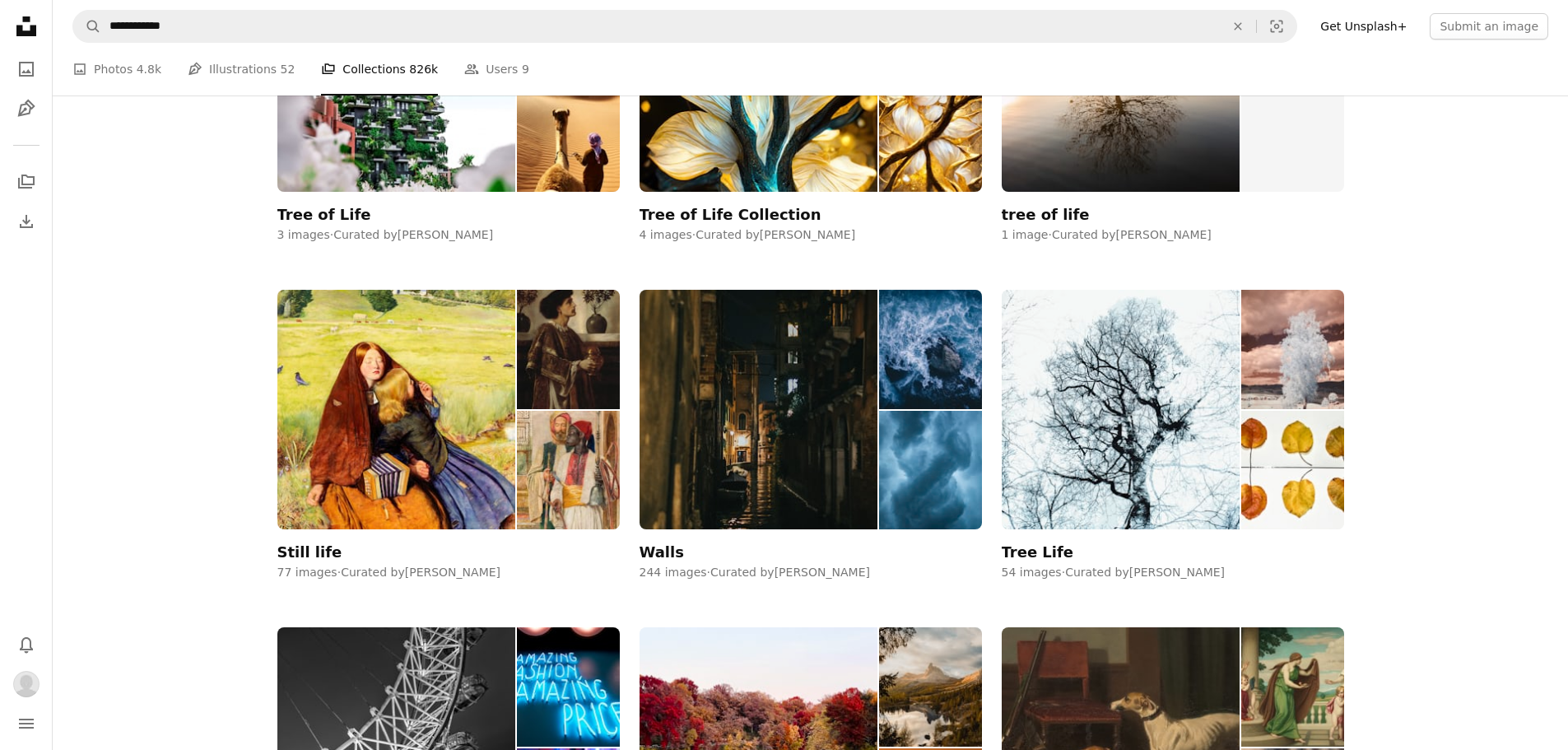
scroll to position [4528, 0]
